Goal: Use online tool/utility: Utilize a website feature to perform a specific function

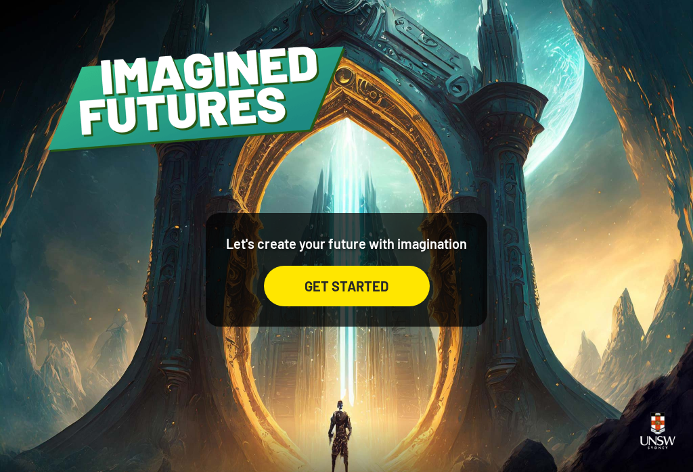
click at [378, 306] on div "GET STARTED" at bounding box center [347, 286] width 166 height 41
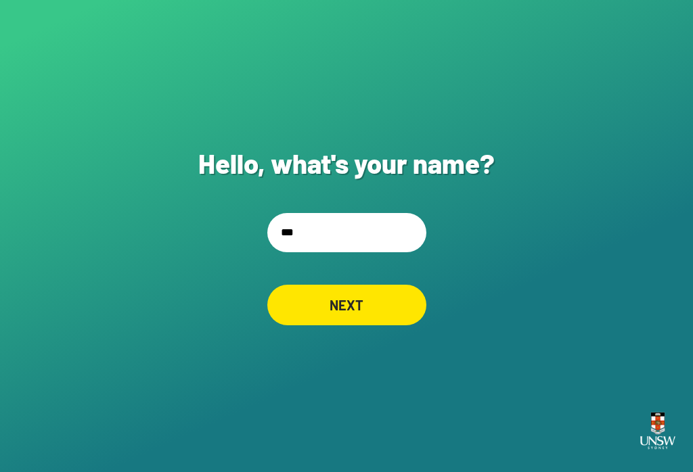
click at [373, 246] on input "***" at bounding box center [346, 232] width 159 height 39
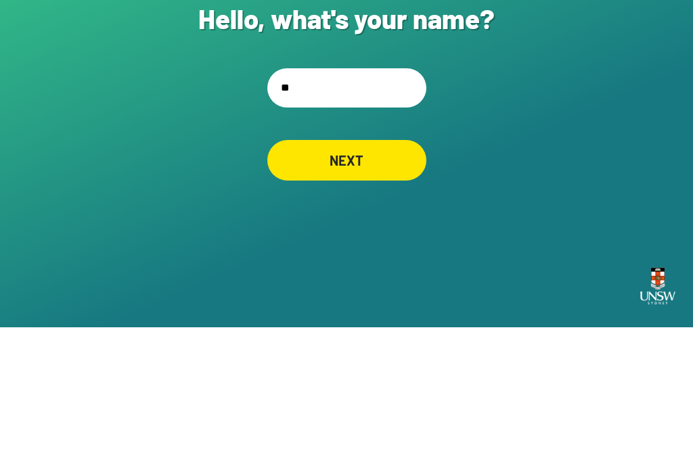
type input "*"
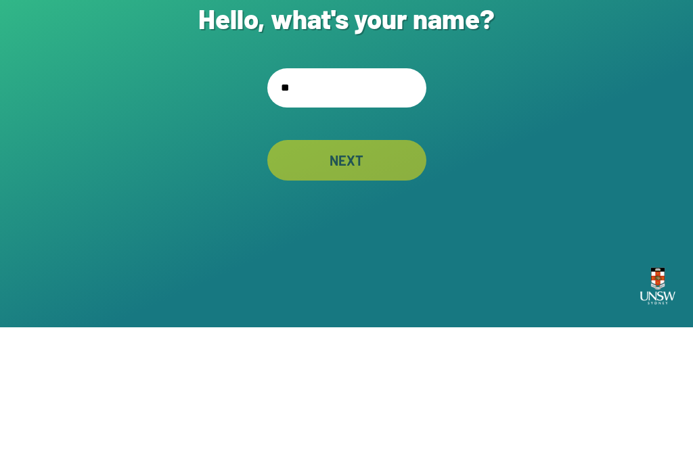
type input "***"
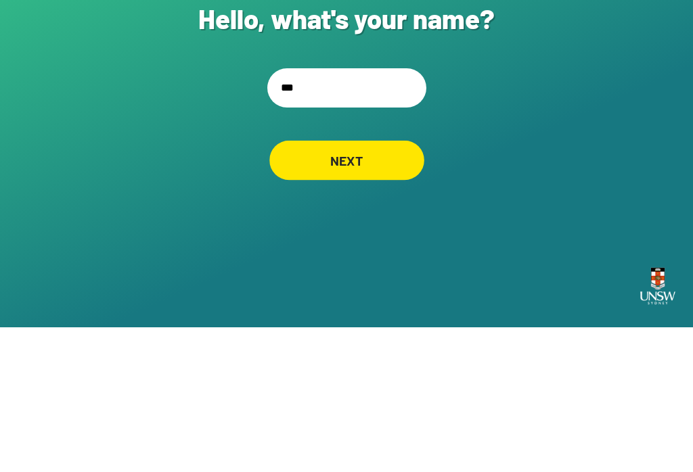
click at [374, 285] on div "NEXT" at bounding box center [346, 304] width 155 height 39
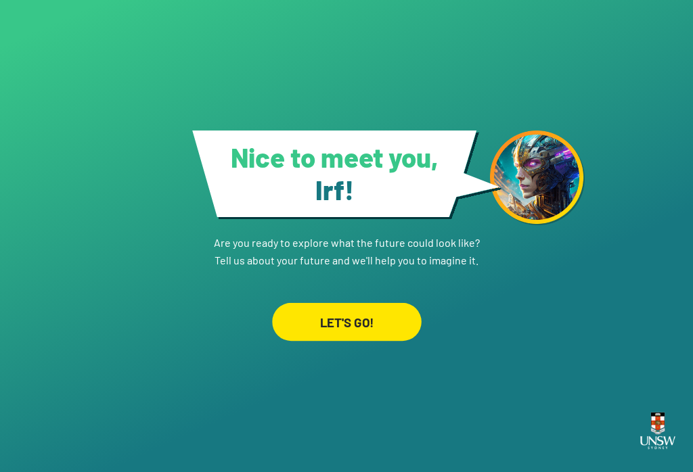
click at [398, 304] on div "LET'S GO!" at bounding box center [346, 321] width 149 height 38
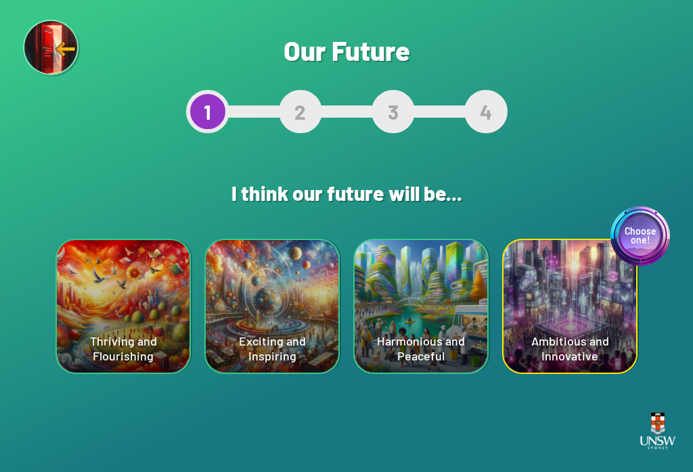
click at [519, 342] on div "Choose one! Ambitious and Innovative" at bounding box center [569, 306] width 133 height 133
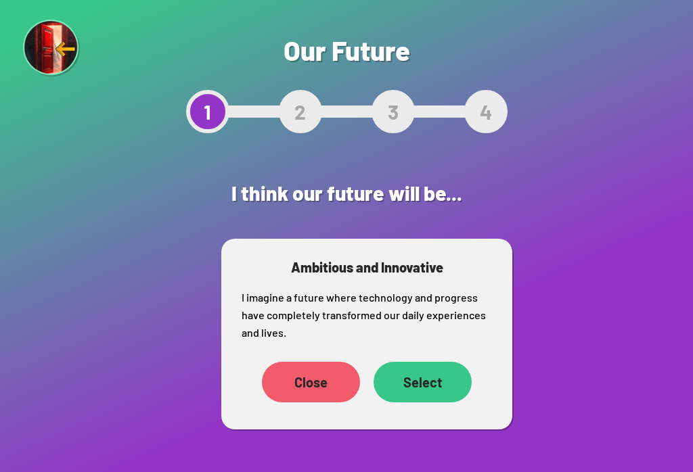
click at [444, 380] on div "Select" at bounding box center [422, 382] width 98 height 41
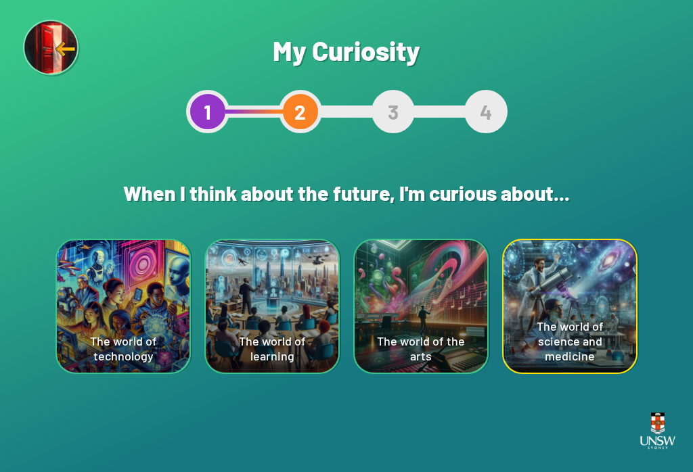
click at [170, 318] on div "The world of technology" at bounding box center [123, 306] width 133 height 133
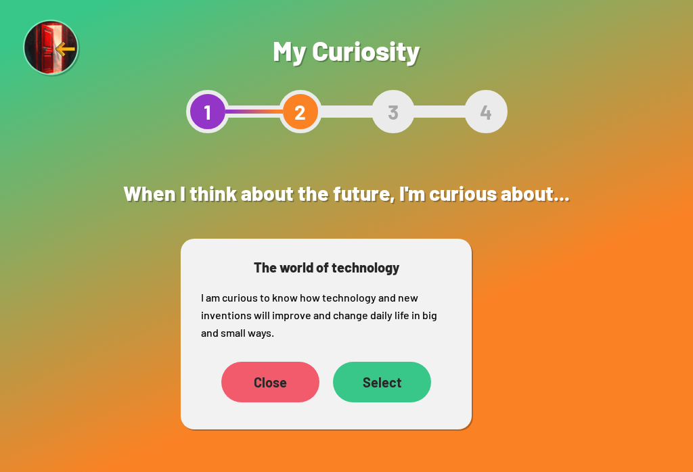
click at [404, 379] on div "Select" at bounding box center [382, 382] width 98 height 41
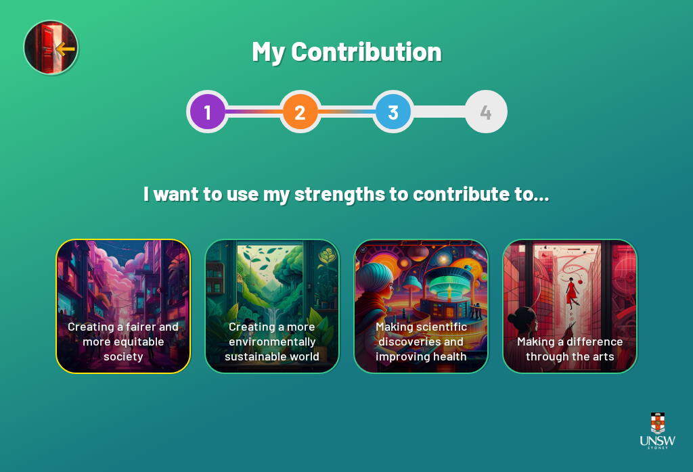
click at [431, 319] on div "Making scientific discoveries and improving health" at bounding box center [420, 306] width 133 height 133
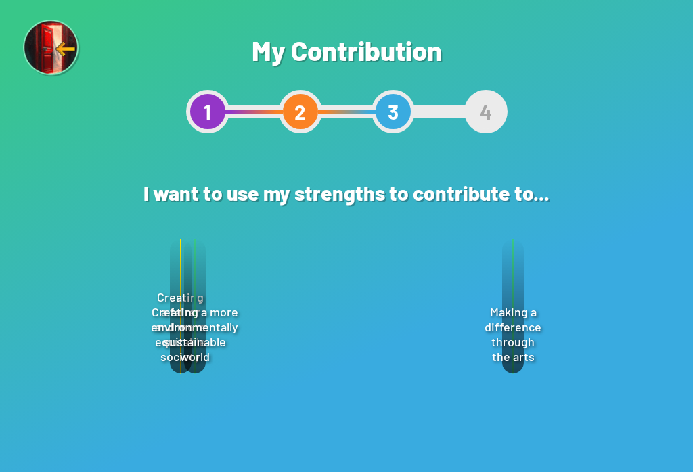
click at [431, 377] on div "Select" at bounding box center [410, 381] width 98 height 41
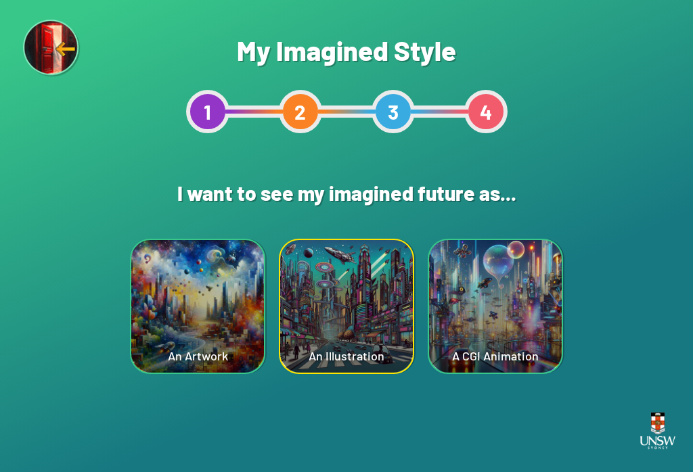
click at [484, 327] on div "A CGI Animation" at bounding box center [495, 306] width 133 height 133
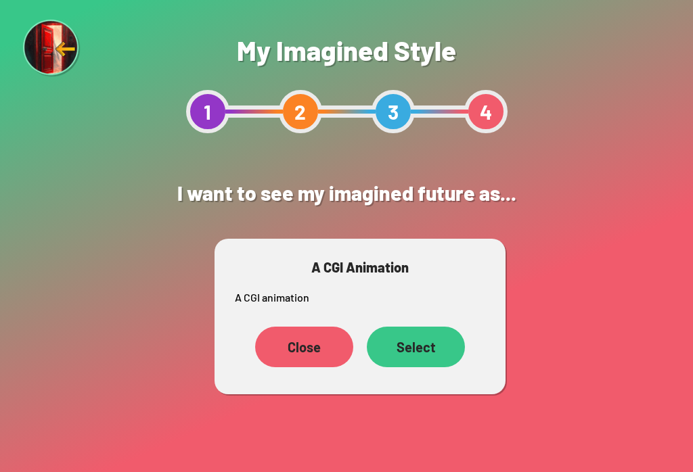
click at [443, 342] on div "Select" at bounding box center [416, 347] width 98 height 41
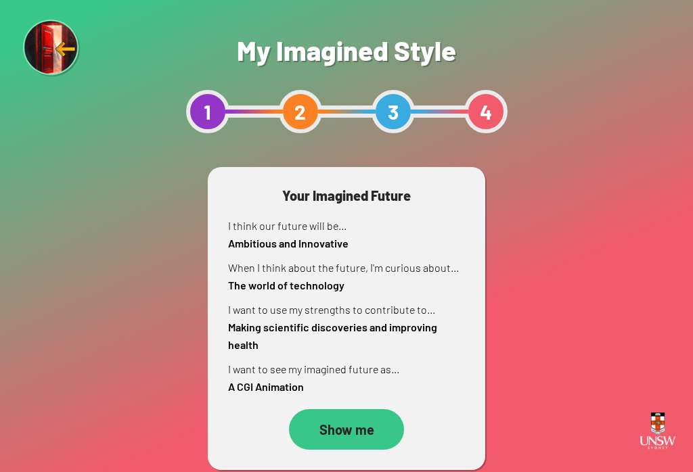
click at [379, 426] on div "Show me" at bounding box center [346, 429] width 115 height 41
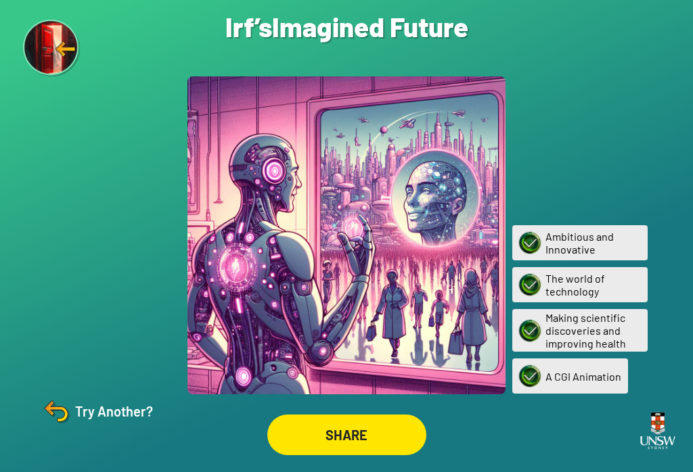
click at [125, 427] on div "Try Another?" at bounding box center [96, 411] width 113 height 32
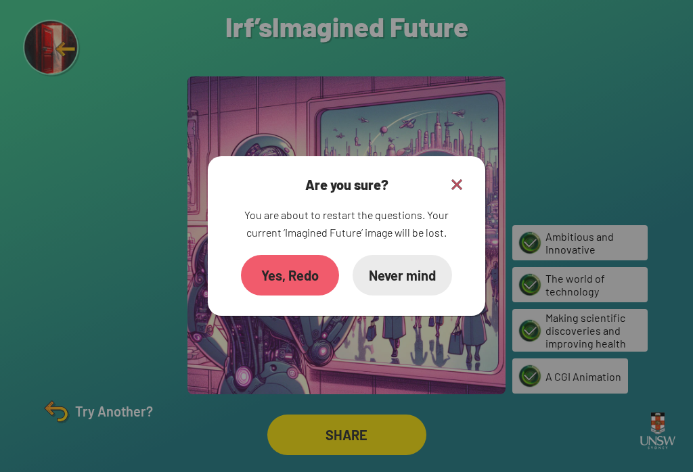
click at [469, 180] on div "Are you sure? You are about to restart the questions. Your current ‘Imagined Fu…" at bounding box center [346, 236] width 277 height 160
click at [469, 179] on div "Are you sure? You are about to restart the questions. Your current ‘Imagined Fu…" at bounding box center [346, 236] width 277 height 160
click at [462, 193] on img at bounding box center [456, 185] width 16 height 16
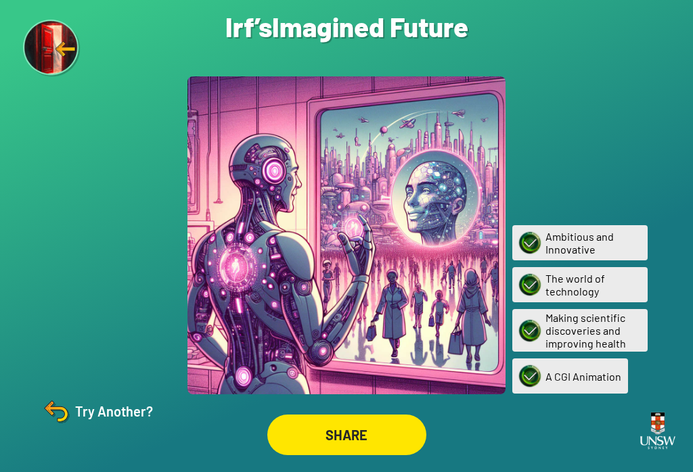
click at [143, 427] on div "Try Another?" at bounding box center [96, 411] width 113 height 32
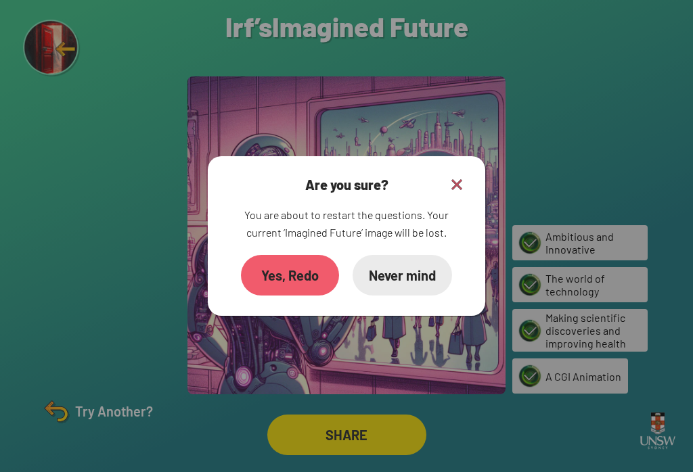
click at [322, 284] on div "Yes, Redo" at bounding box center [290, 275] width 98 height 41
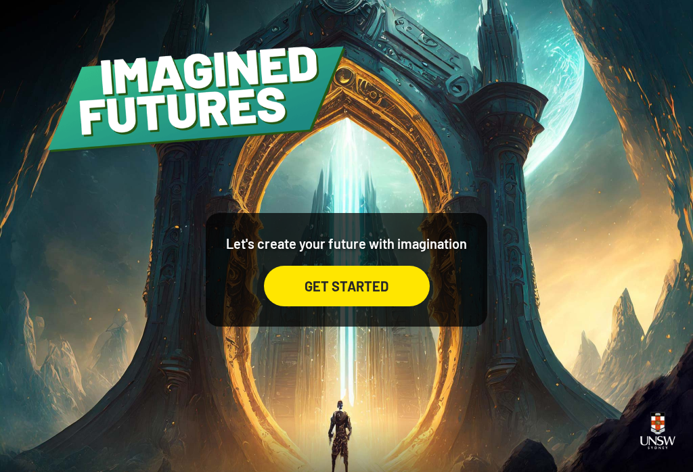
click at [355, 300] on div "GET STARTED" at bounding box center [347, 286] width 166 height 41
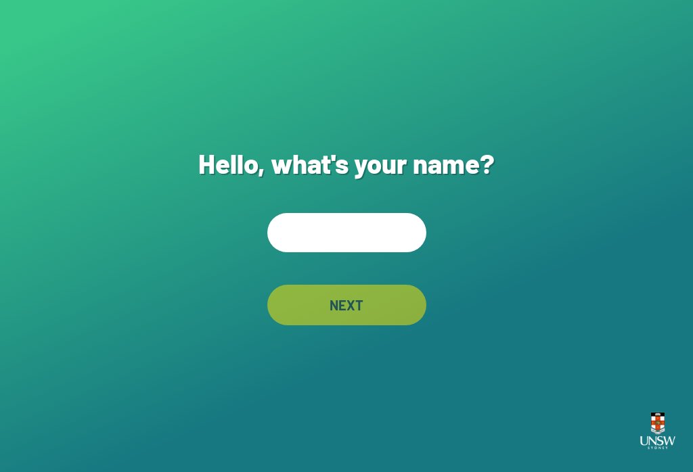
click at [385, 246] on input "text" at bounding box center [346, 232] width 159 height 39
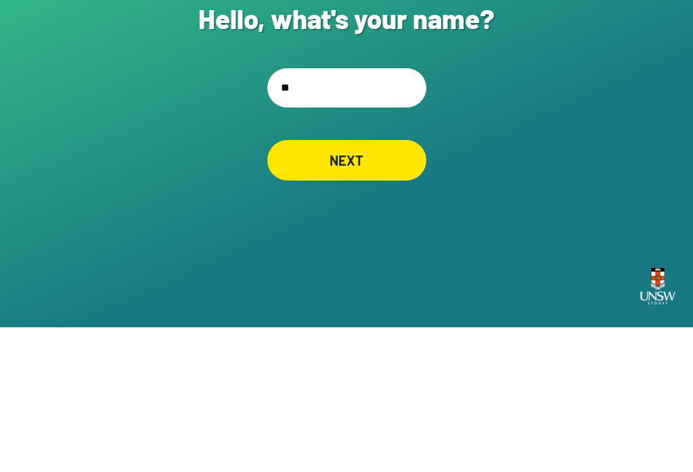
type input "***"
click at [383, 285] on div "NEXT" at bounding box center [346, 305] width 159 height 41
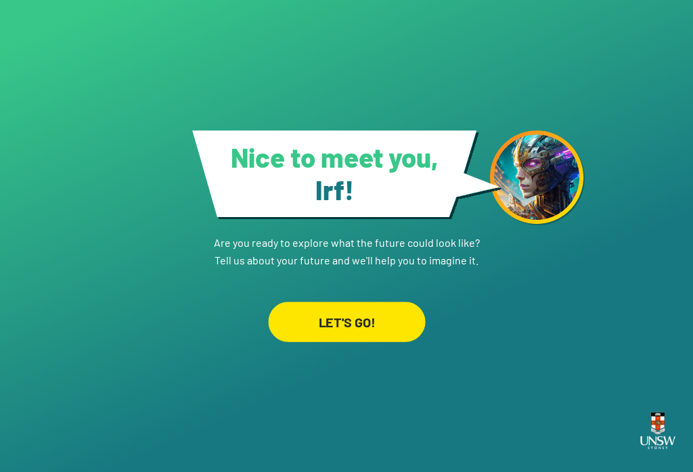
click at [377, 305] on div "LET'S GO!" at bounding box center [346, 322] width 157 height 40
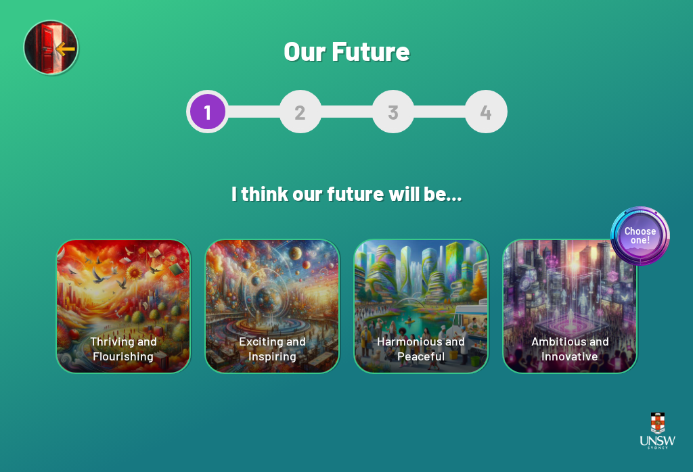
click at [300, 330] on div "Exciting and Inspiring" at bounding box center [272, 306] width 133 height 133
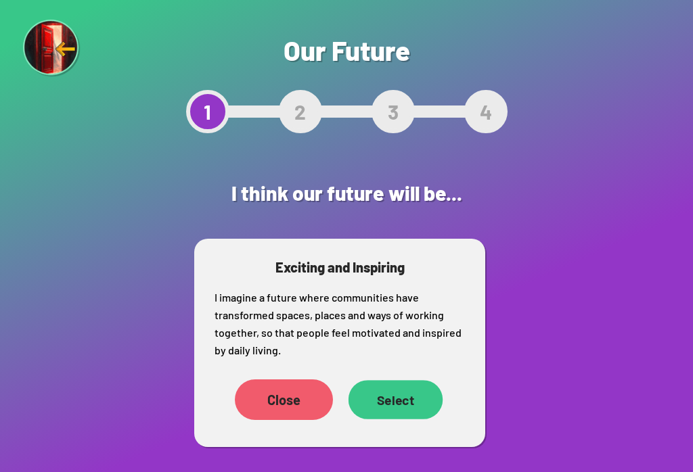
click at [407, 402] on div "Select" at bounding box center [395, 399] width 95 height 39
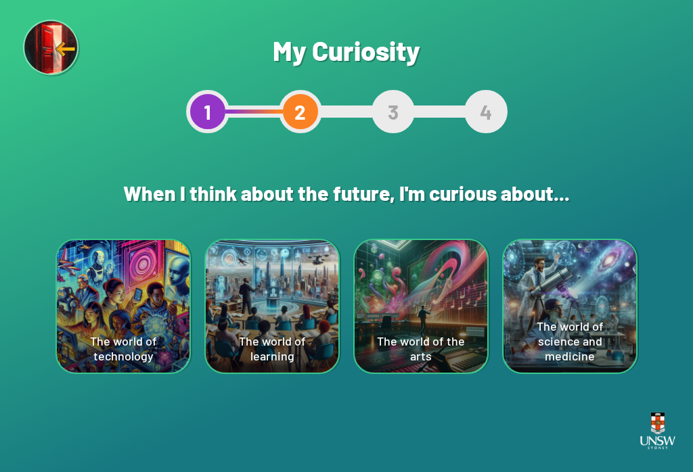
click at [519, 340] on div "The world of science and medicine" at bounding box center [569, 306] width 133 height 133
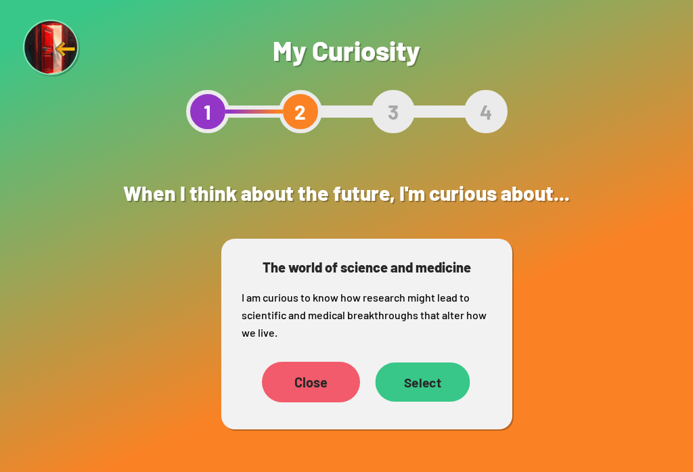
click at [435, 389] on div "Select" at bounding box center [422, 382] width 95 height 39
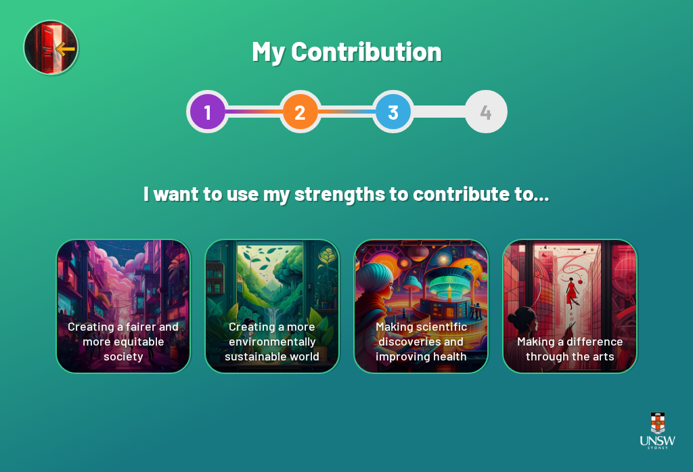
click at [422, 334] on div "Making scientific discoveries and improving health" at bounding box center [420, 306] width 133 height 133
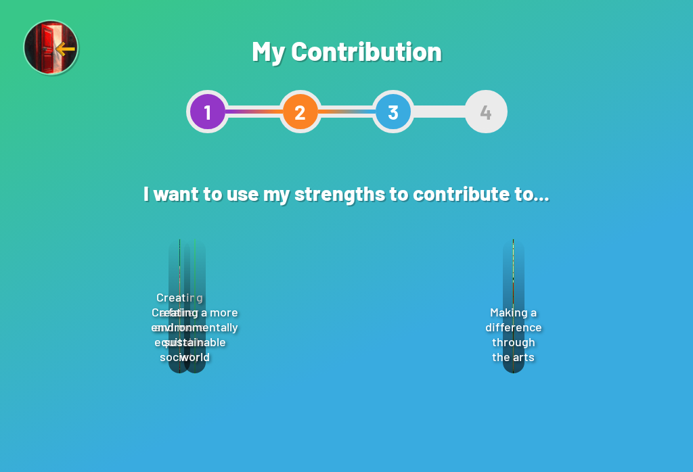
click at [428, 386] on div "Select" at bounding box center [409, 380] width 97 height 41
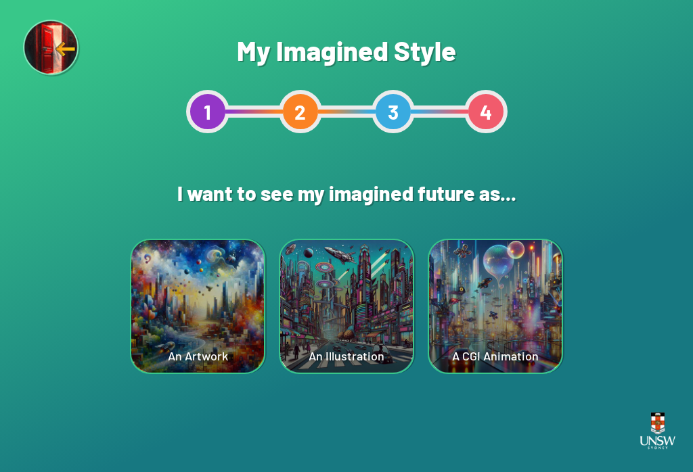
click at [476, 332] on div "A CGI Animation" at bounding box center [495, 306] width 133 height 133
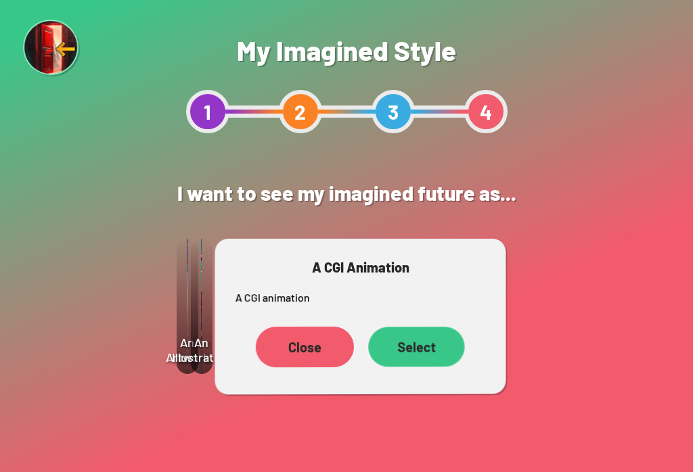
click at [421, 354] on div "Select" at bounding box center [417, 347] width 96 height 40
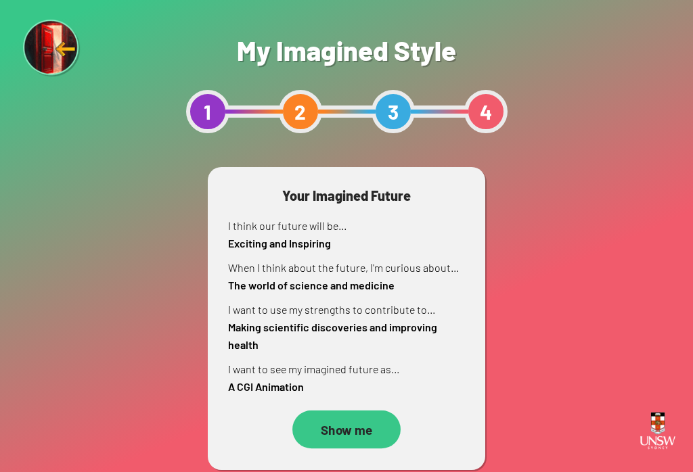
click at [351, 436] on div "Show me" at bounding box center [346, 430] width 108 height 38
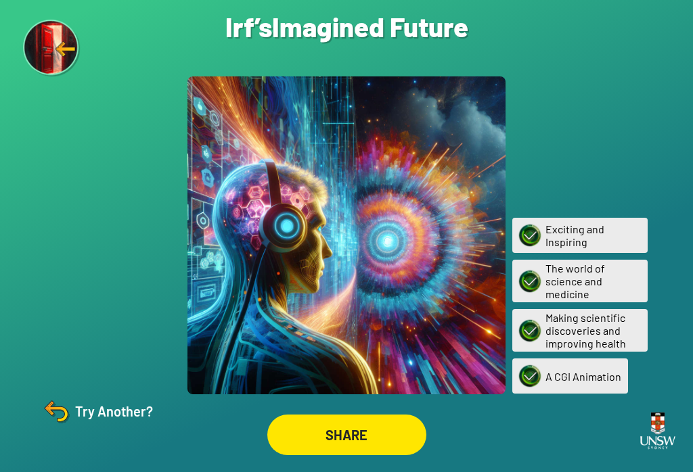
click at [24, 37] on img at bounding box center [52, 49] width 58 height 58
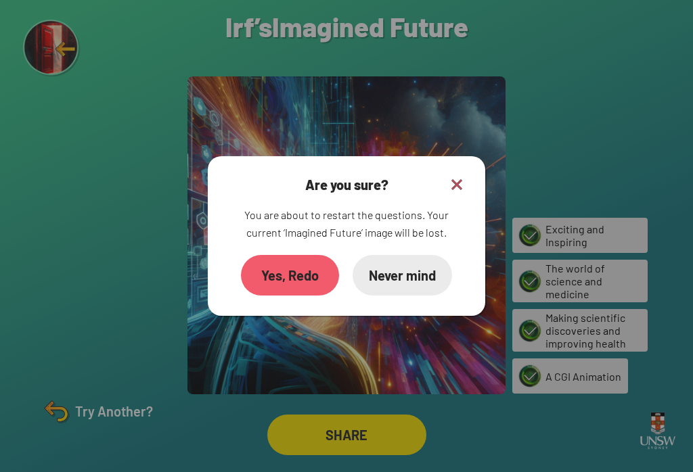
click at [462, 189] on img at bounding box center [456, 185] width 16 height 16
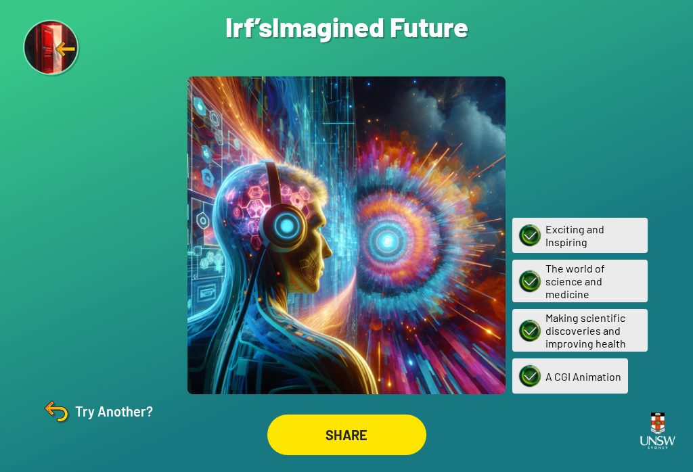
click at [128, 427] on div "Try Another?" at bounding box center [96, 411] width 113 height 32
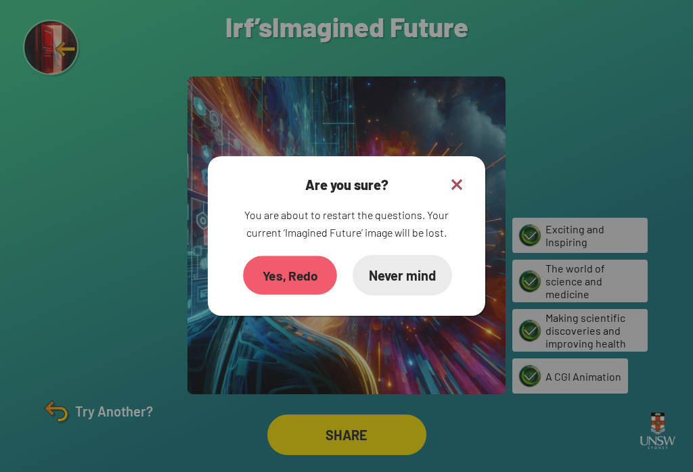
click at [314, 283] on div "Yes, Redo" at bounding box center [290, 275] width 94 height 39
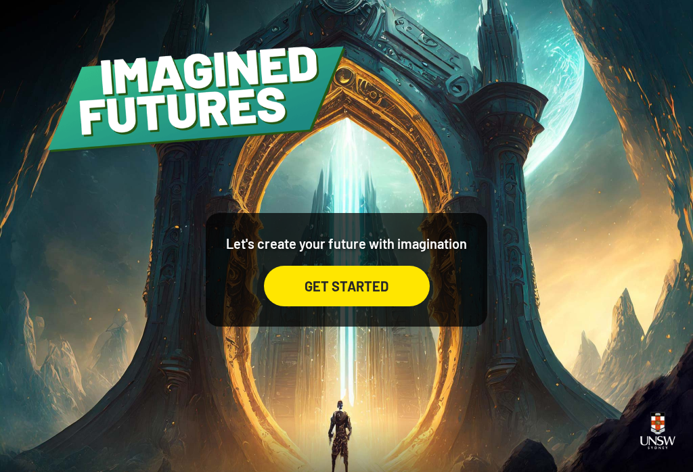
click at [402, 283] on div "GET STARTED" at bounding box center [347, 286] width 166 height 41
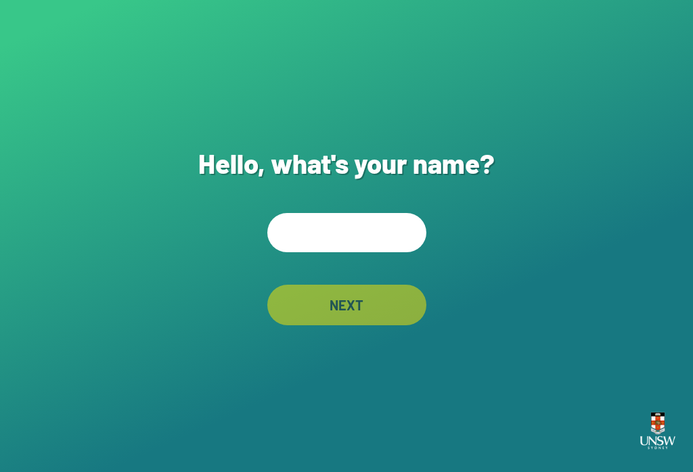
click at [391, 238] on input "text" at bounding box center [346, 232] width 159 height 39
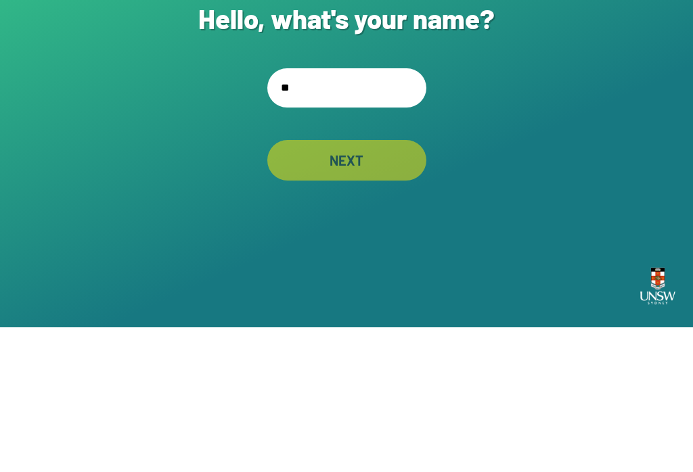
type input "***"
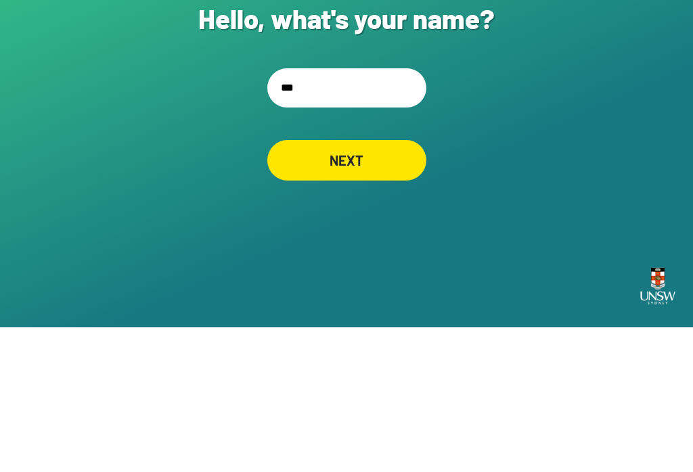
click at [379, 285] on div "NEXT" at bounding box center [346, 305] width 159 height 41
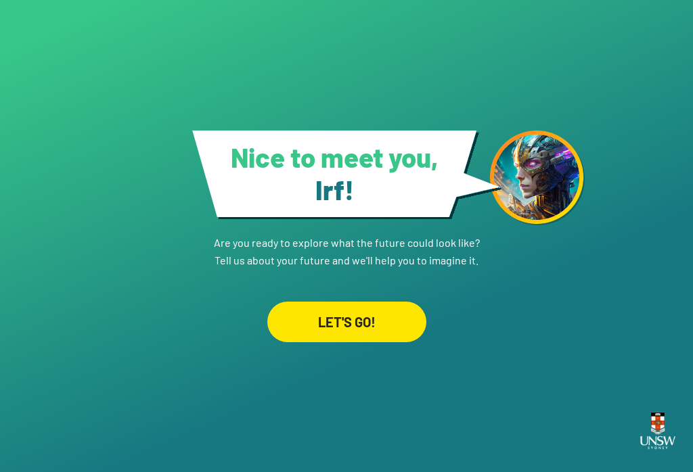
click at [397, 302] on div "LET'S GO!" at bounding box center [346, 322] width 159 height 41
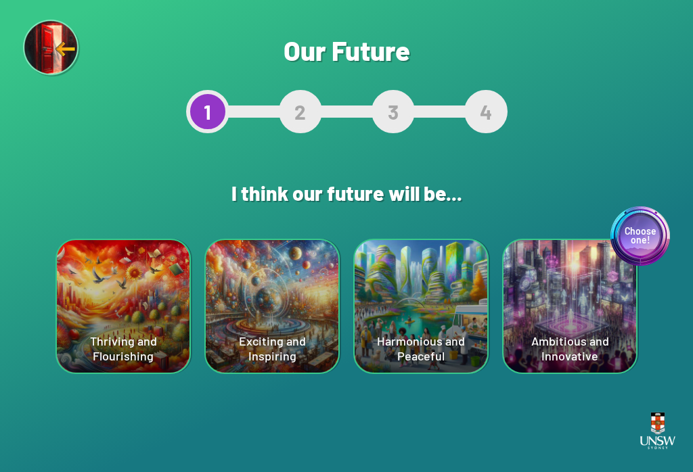
click at [170, 348] on div "Thriving and Flourishing" at bounding box center [123, 306] width 133 height 133
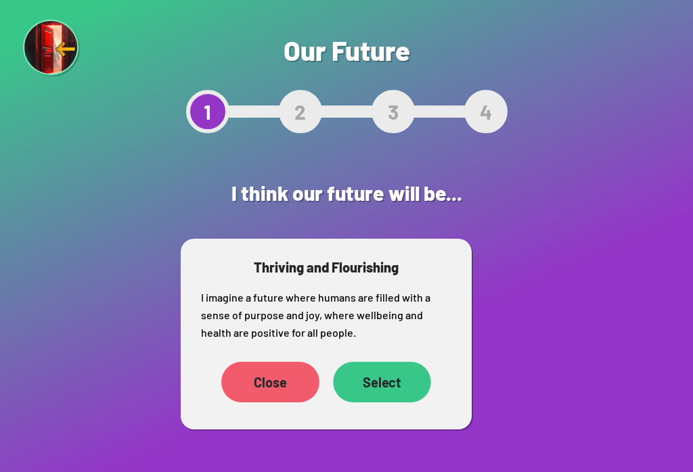
click at [401, 384] on div "Select" at bounding box center [382, 382] width 98 height 41
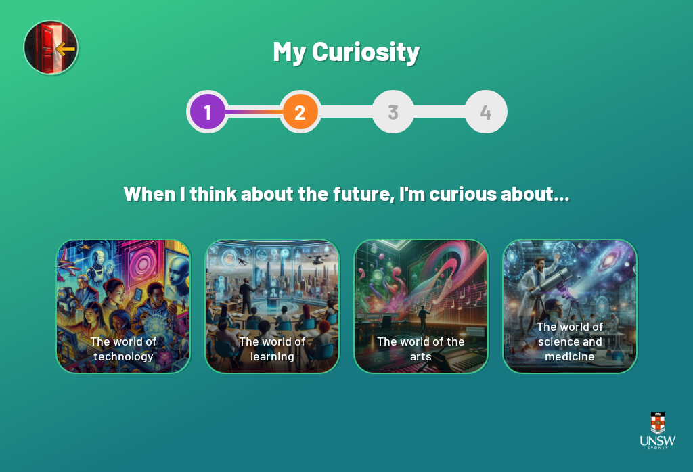
click at [307, 320] on div "The world of learning" at bounding box center [272, 306] width 133 height 133
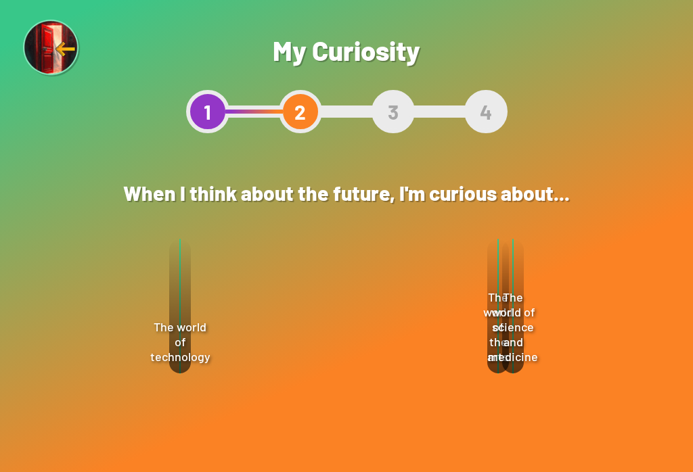
click at [406, 421] on div "Select" at bounding box center [395, 416] width 98 height 41
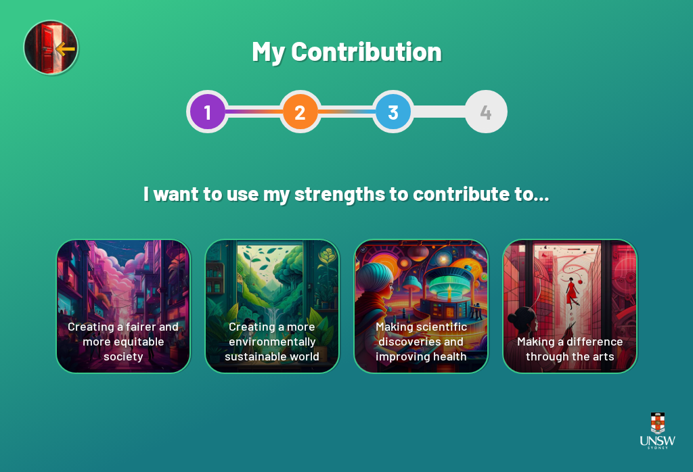
click at [418, 334] on div "Making scientific discoveries and improving health" at bounding box center [420, 306] width 133 height 133
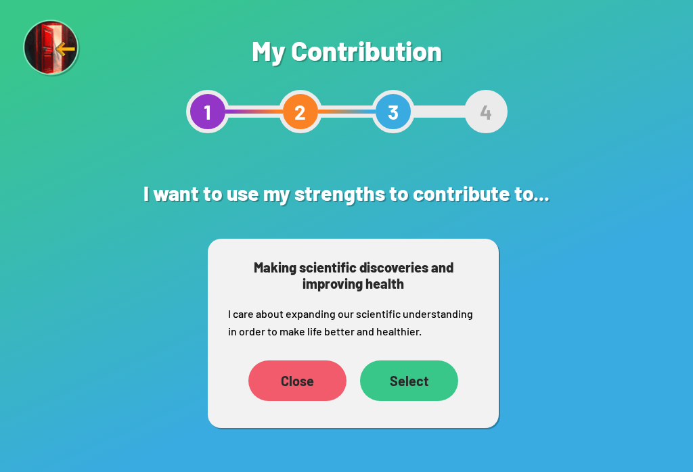
click at [421, 380] on div "Select" at bounding box center [409, 381] width 98 height 41
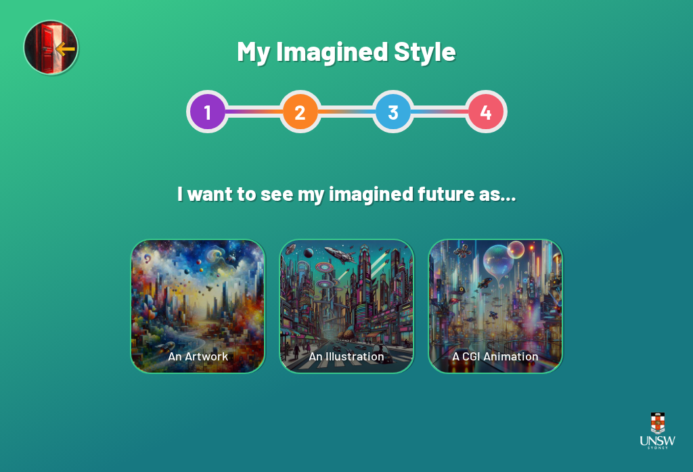
click at [331, 315] on div "An Illustration" at bounding box center [346, 306] width 133 height 133
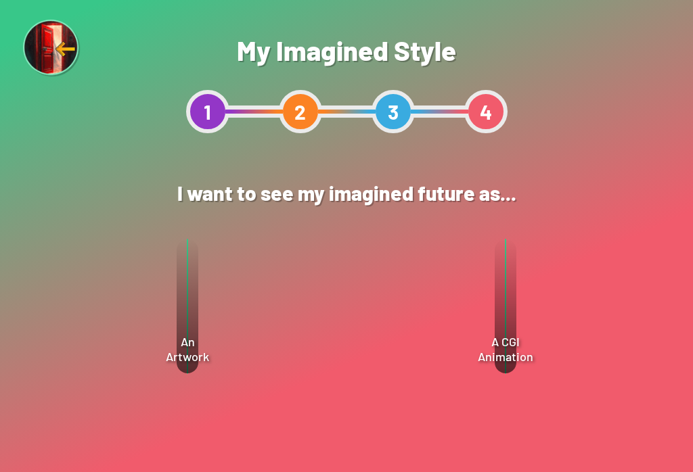
click at [411, 359] on div "Select" at bounding box center [402, 346] width 95 height 39
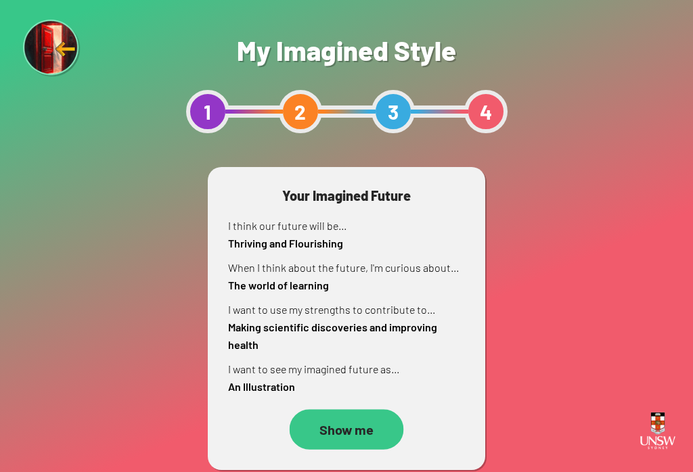
click at [346, 437] on div "Show me" at bounding box center [346, 429] width 114 height 41
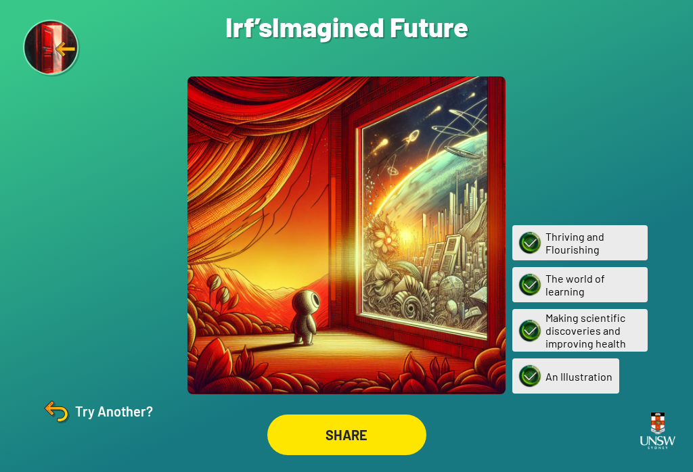
click at [326, 353] on div at bounding box center [346, 235] width 318 height 318
click at [519, 202] on div "Are you sure? You are about to restart the questions. Your current ‘Imagined Fu…" at bounding box center [346, 236] width 693 height 472
click at [368, 455] on div "SHARE" at bounding box center [346, 435] width 159 height 41
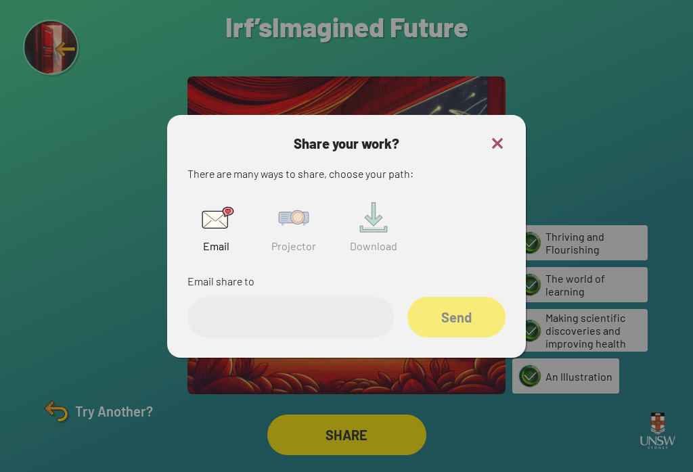
click at [359, 308] on input "email" at bounding box center [290, 317] width 206 height 41
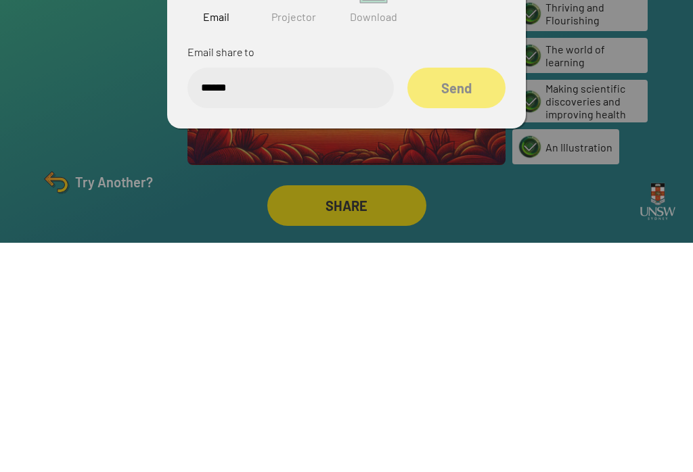
click at [467, 297] on div "Send" at bounding box center [456, 317] width 98 height 41
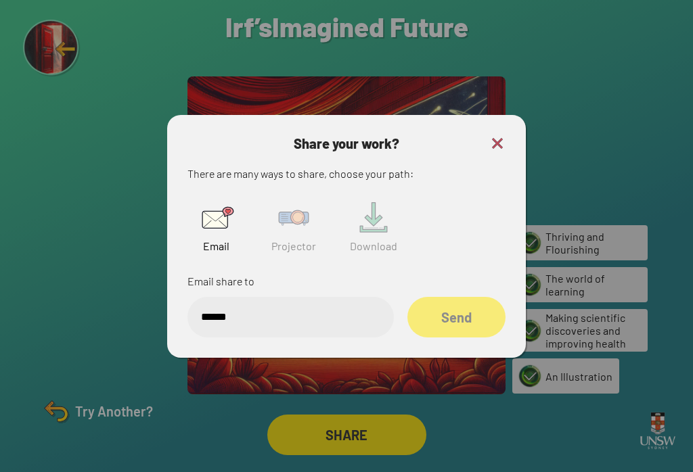
click at [353, 316] on input "******" at bounding box center [290, 317] width 206 height 41
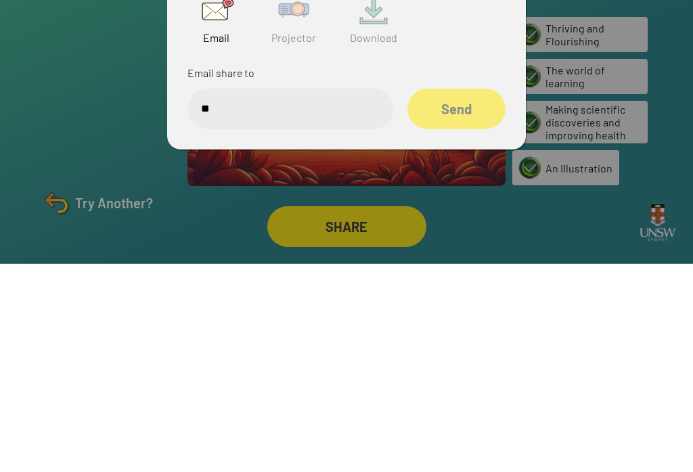
type input "*"
click at [519, 133] on div at bounding box center [346, 236] width 693 height 472
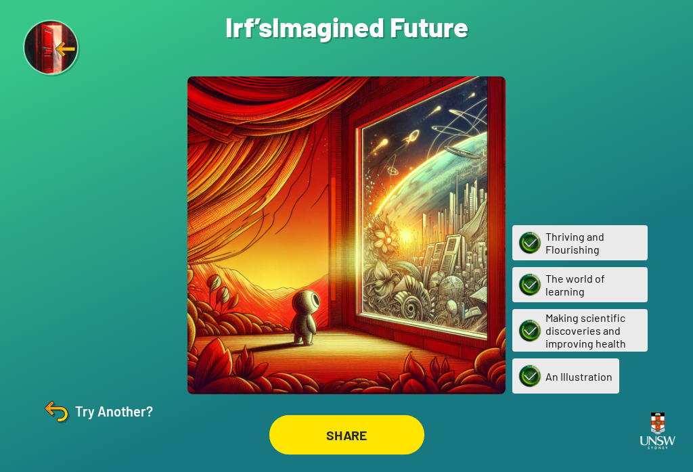
click at [390, 436] on div "SHARE" at bounding box center [346, 435] width 155 height 40
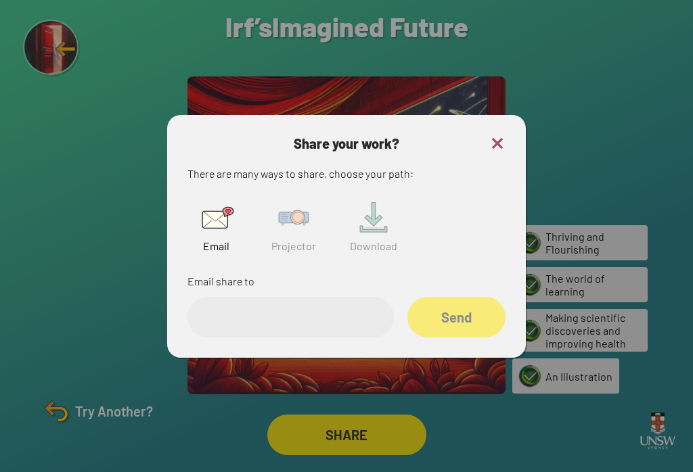
click at [225, 224] on img at bounding box center [215, 217] width 43 height 43
click at [325, 323] on input "email" at bounding box center [290, 317] width 206 height 41
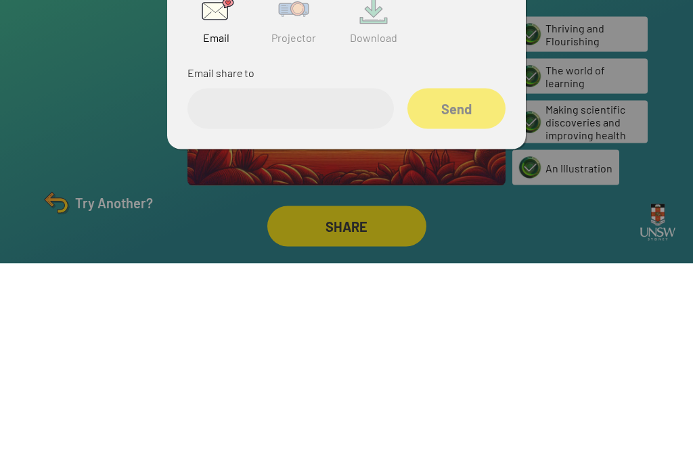
click at [519, 145] on div at bounding box center [346, 236] width 693 height 472
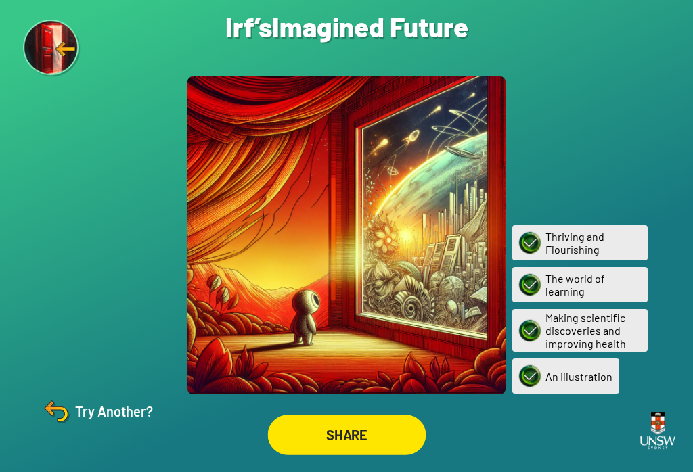
click at [369, 426] on div "SHARE" at bounding box center [346, 435] width 158 height 41
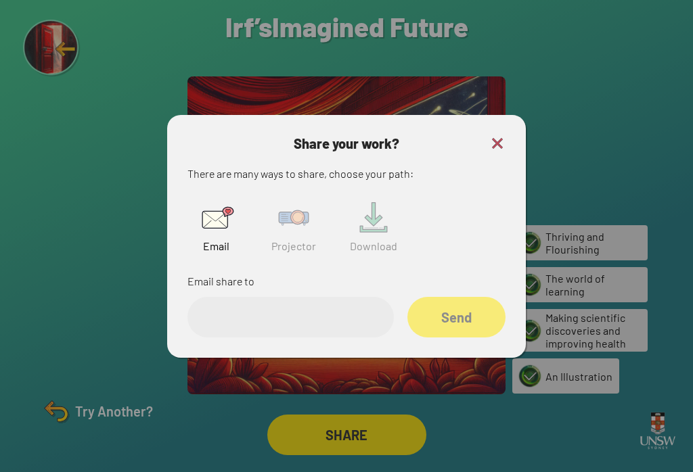
click at [281, 196] on img at bounding box center [293, 217] width 43 height 43
click at [295, 214] on img at bounding box center [293, 217] width 43 height 43
click at [230, 315] on input "text" at bounding box center [290, 317] width 206 height 41
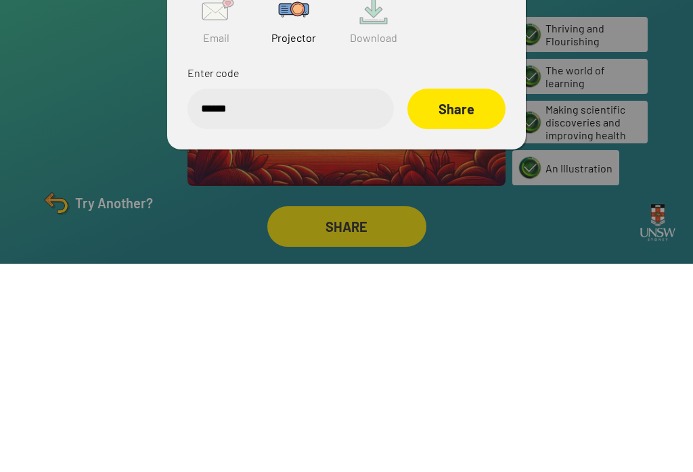
type input "******"
click at [448, 297] on div "Share" at bounding box center [456, 317] width 98 height 41
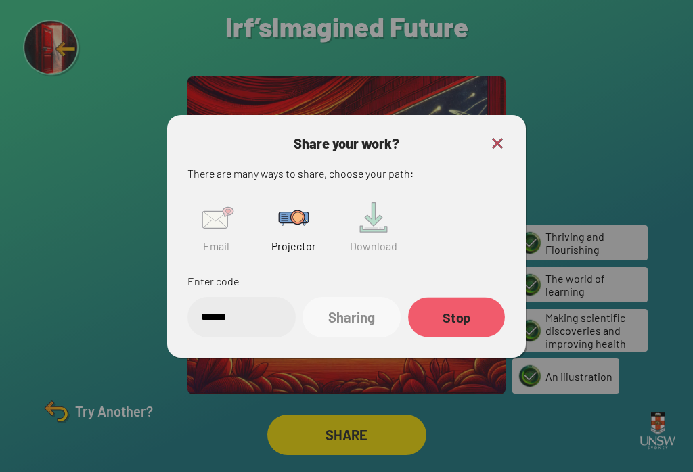
click at [465, 319] on div "Stop" at bounding box center [456, 317] width 97 height 40
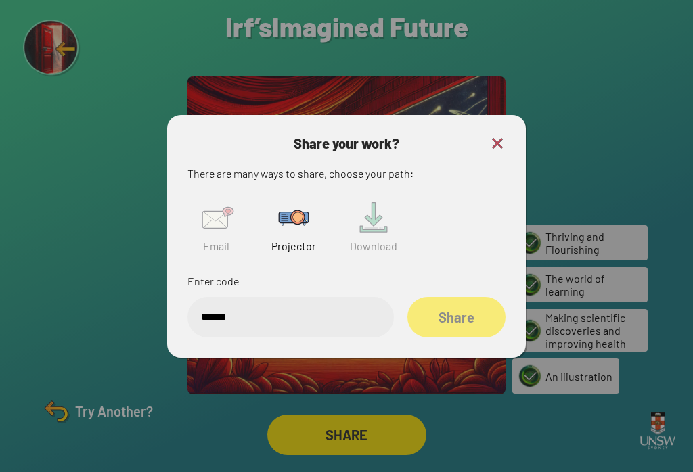
click at [496, 135] on img at bounding box center [497, 143] width 16 height 16
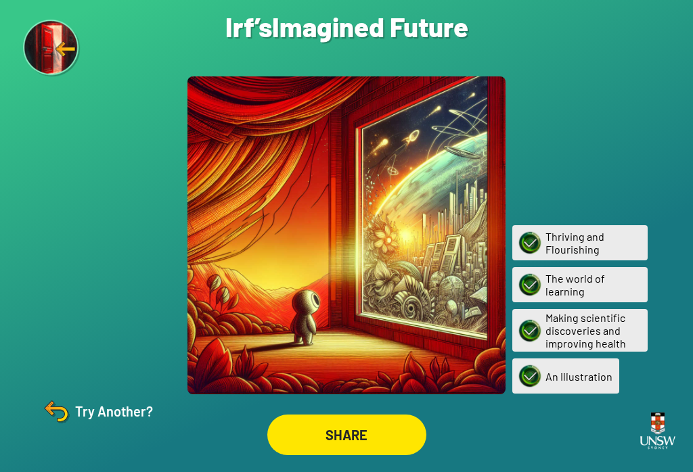
click at [118, 412] on div "Try Another?" at bounding box center [96, 411] width 113 height 32
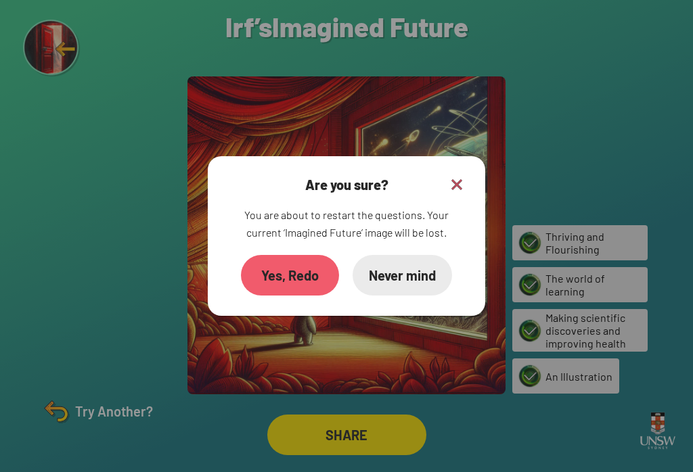
click at [461, 177] on img at bounding box center [456, 185] width 16 height 16
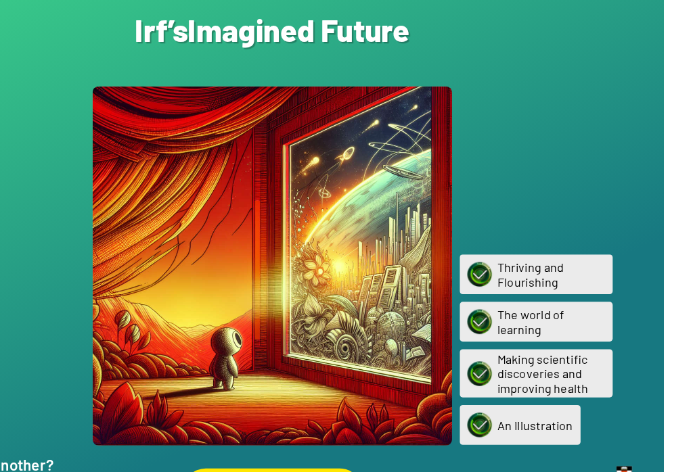
scroll to position [0, 0]
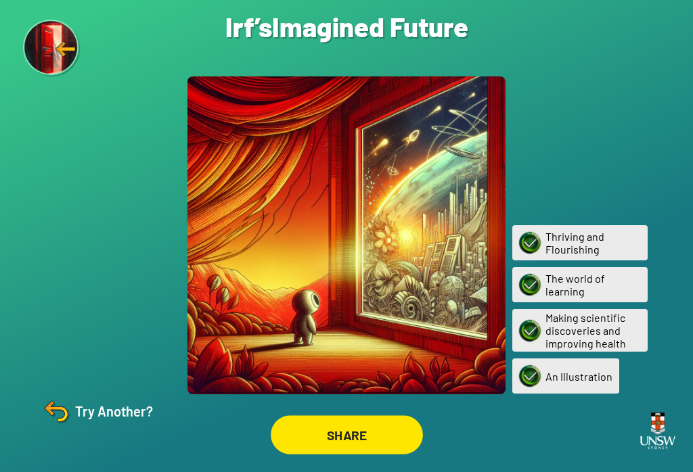
click at [352, 454] on div "SHARE" at bounding box center [347, 434] width 152 height 39
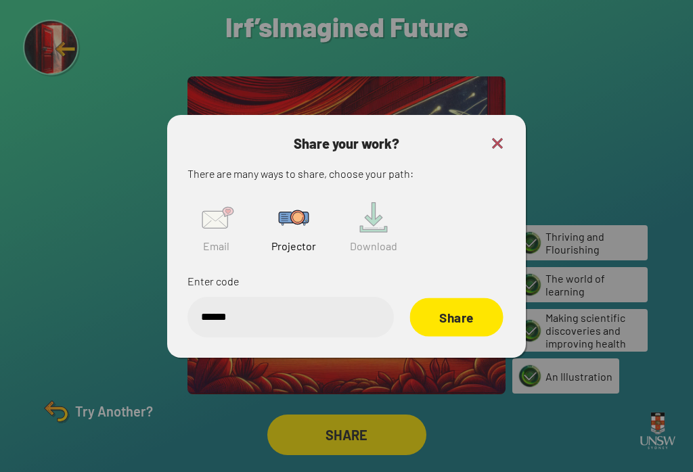
click at [472, 335] on div "Share" at bounding box center [455, 317] width 93 height 39
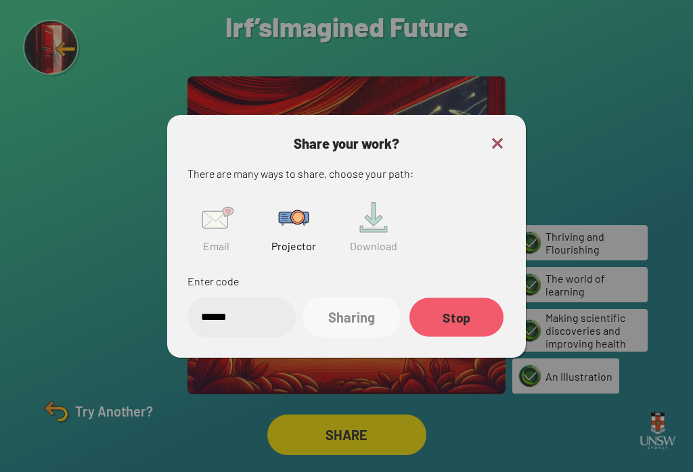
click at [442, 327] on div "Stop" at bounding box center [456, 317] width 94 height 39
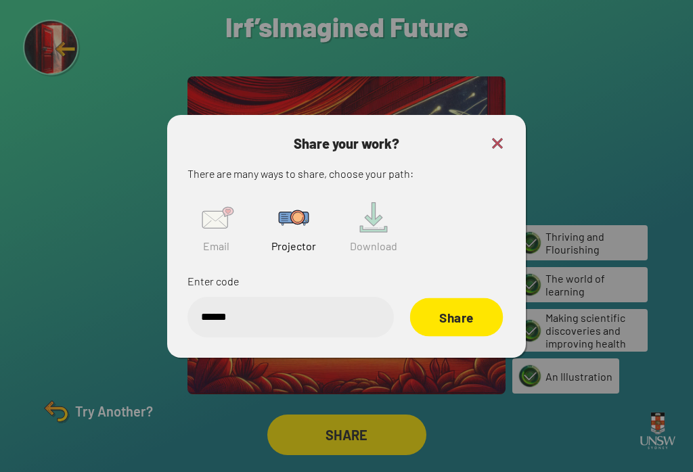
click at [429, 317] on div "Share" at bounding box center [456, 317] width 93 height 39
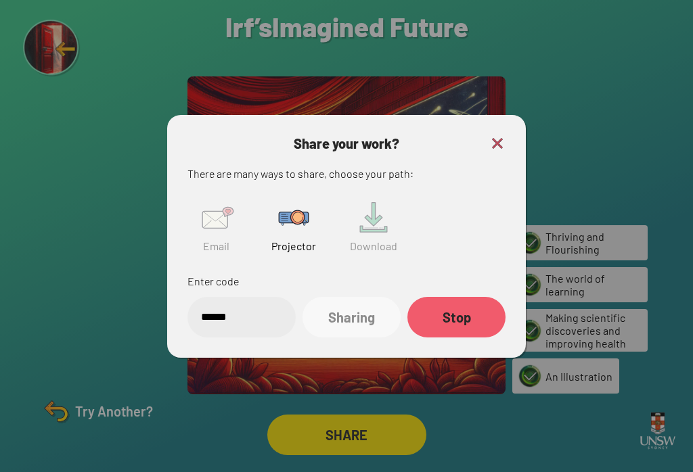
click at [386, 239] on img at bounding box center [373, 217] width 43 height 43
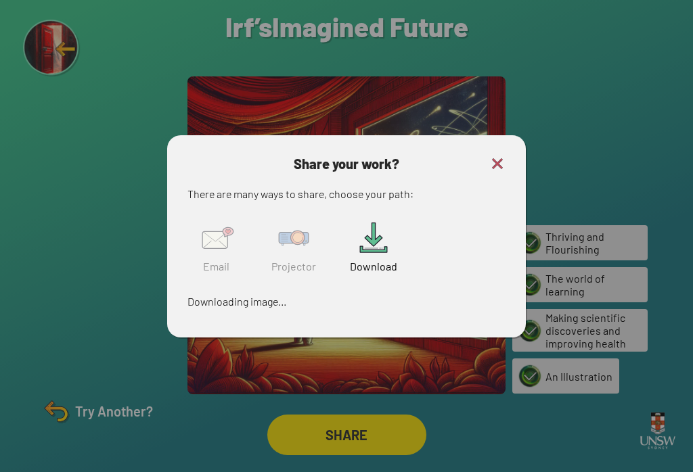
click at [485, 172] on h3 "Share your work?" at bounding box center [346, 164] width 318 height 16
click at [479, 172] on h3 "Share your work?" at bounding box center [346, 164] width 318 height 16
click at [505, 172] on img at bounding box center [497, 164] width 16 height 16
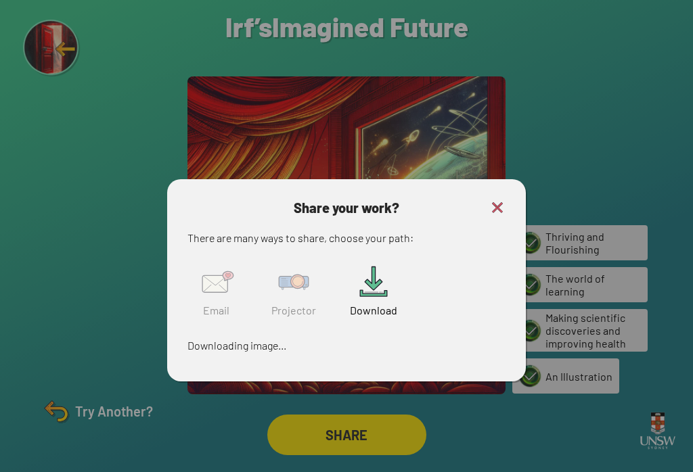
click at [504, 175] on div at bounding box center [346, 236] width 693 height 472
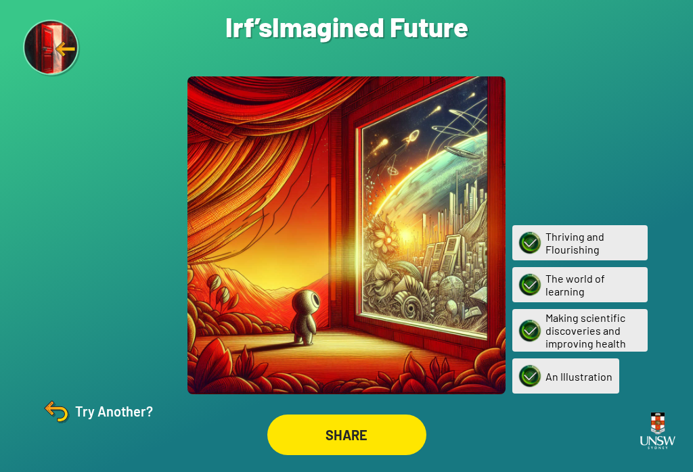
click at [126, 249] on div "Are you sure? You are about to restart the questions. Your current ‘Imagined Fu…" at bounding box center [346, 236] width 693 height 472
